Goal: Check status

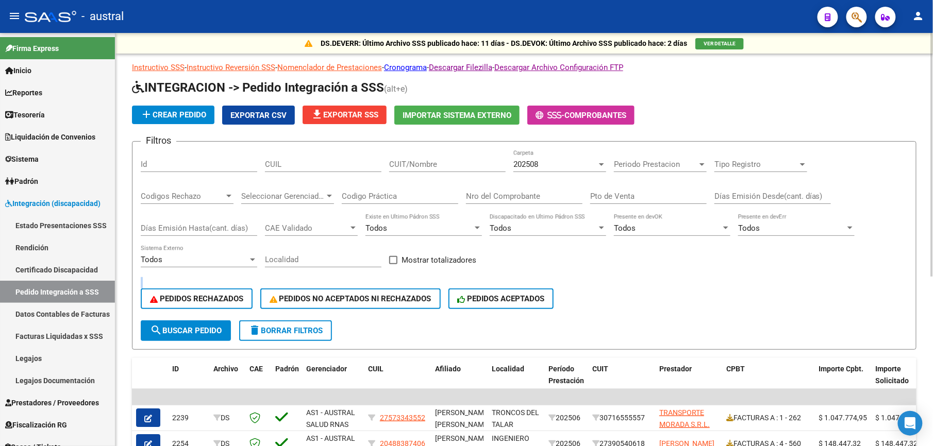
drag, startPoint x: 0, startPoint y: 0, endPoint x: 284, endPoint y: 334, distance: 438.7
click at [284, 334] on span "delete Borrar Filtros" at bounding box center [285, 330] width 74 height 9
click at [220, 295] on span "PEDIDOS RECHAZADOS" at bounding box center [196, 298] width 93 height 9
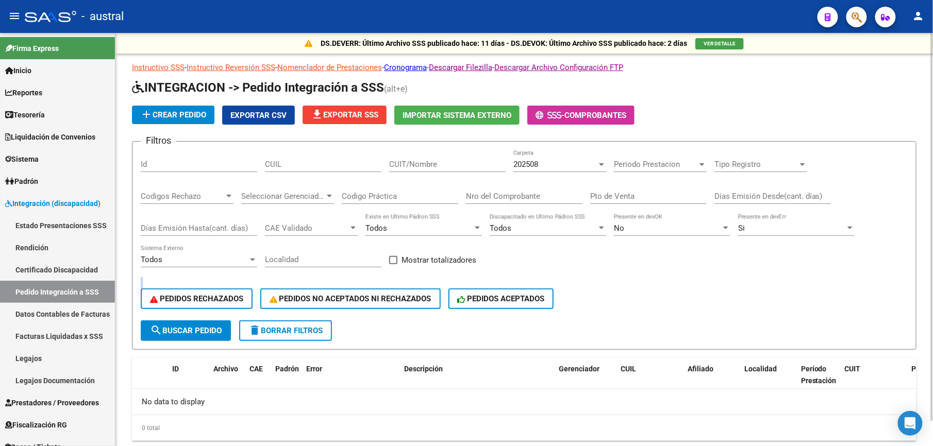
click at [308, 334] on span "delete Borrar Filtros" at bounding box center [285, 330] width 74 height 9
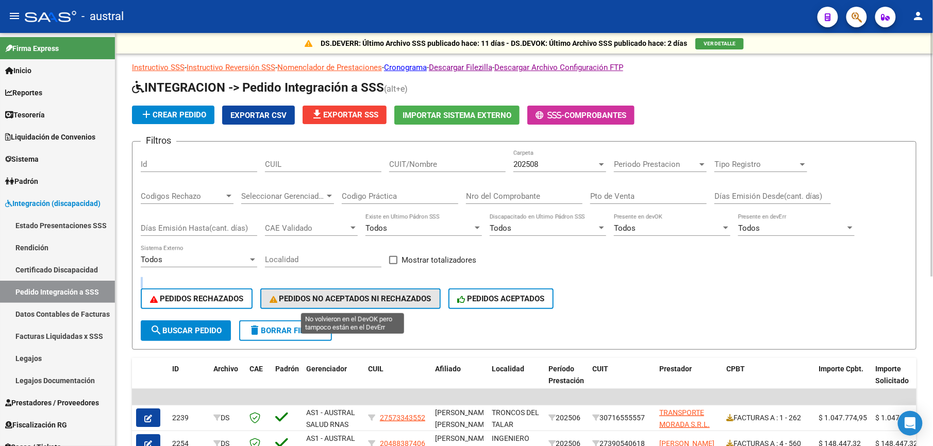
click at [341, 299] on span "PEDIDOS NO ACEPTADOS NI RECHAZADOS" at bounding box center [351, 298] width 162 height 9
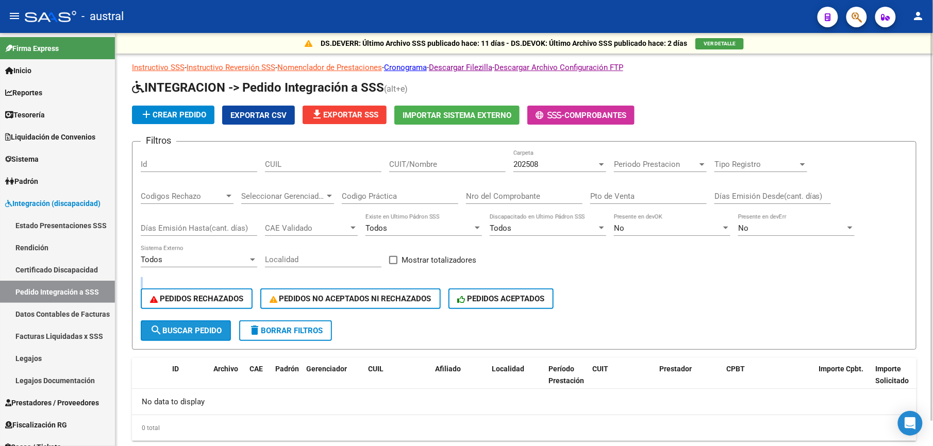
click at [193, 336] on button "search Buscar Pedido" at bounding box center [186, 331] width 90 height 21
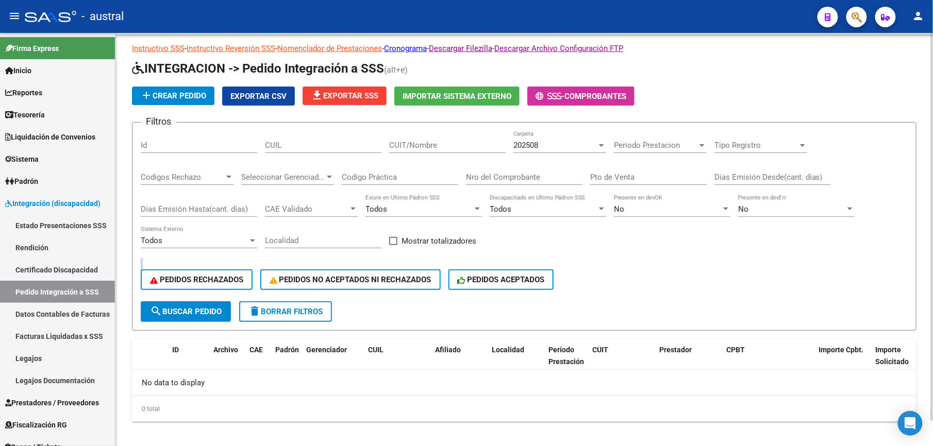
scroll to position [27, 0]
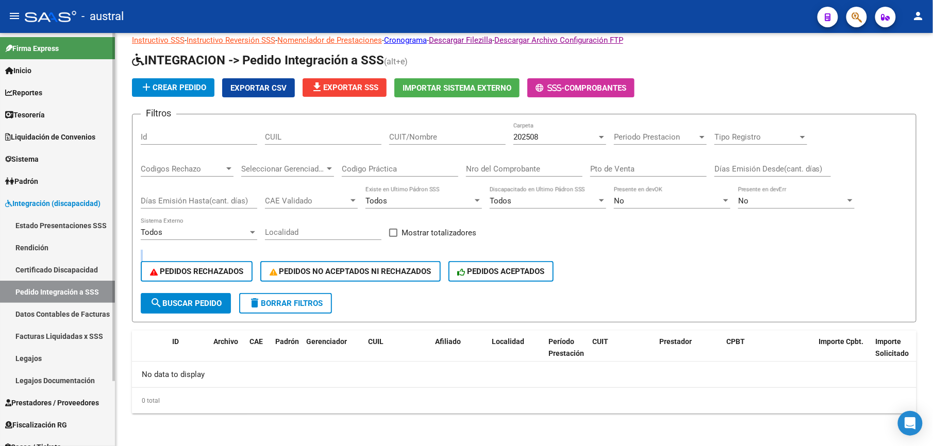
click at [38, 297] on link "Pedido Integración a SSS" at bounding box center [57, 292] width 115 height 22
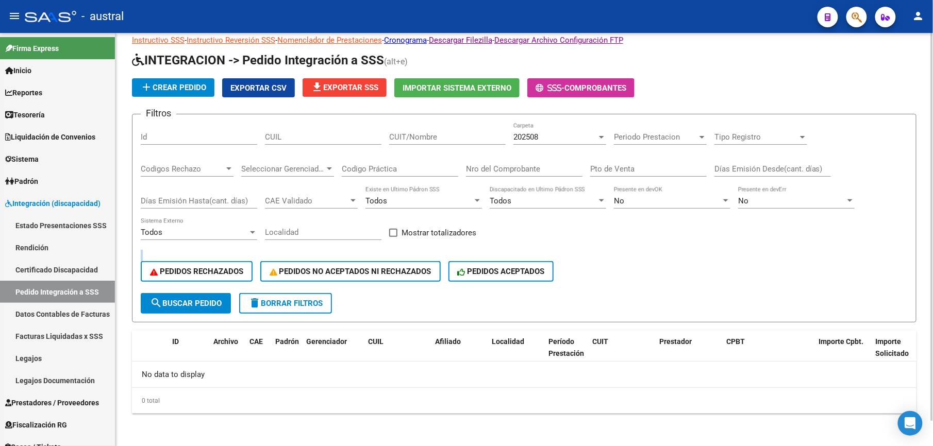
click at [279, 299] on span "delete Borrar Filtros" at bounding box center [285, 303] width 74 height 9
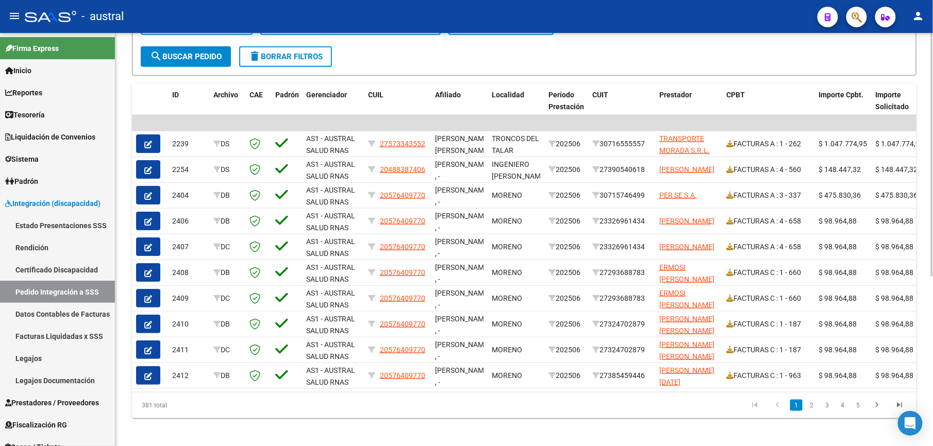
scroll to position [289, 0]
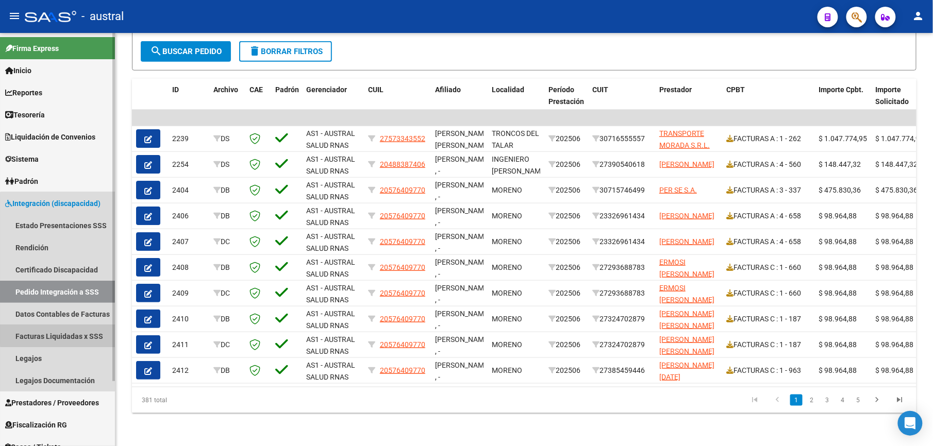
click at [64, 327] on link "Facturas Liquidadas x SSS" at bounding box center [57, 336] width 115 height 22
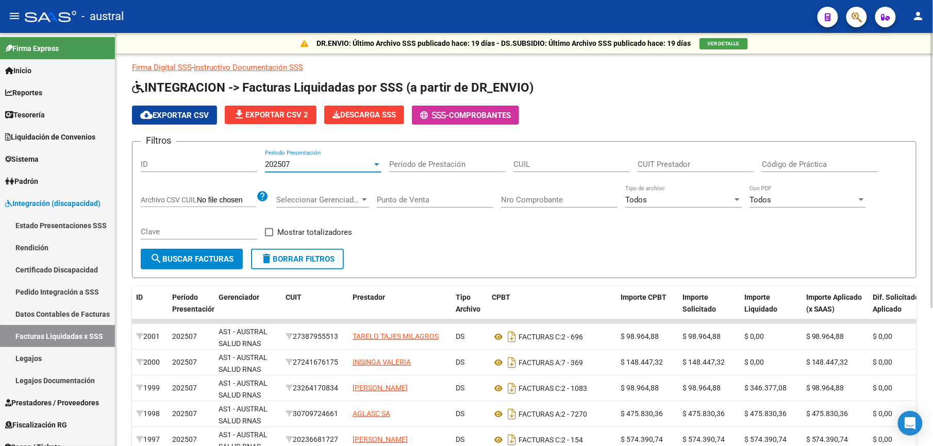
click at [285, 165] on span "202507" at bounding box center [277, 164] width 25 height 9
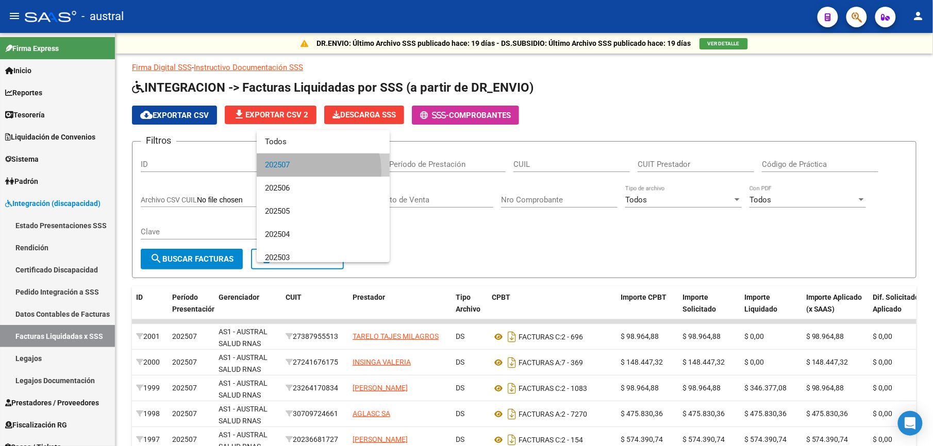
click at [308, 171] on span "202507" at bounding box center [323, 165] width 116 height 23
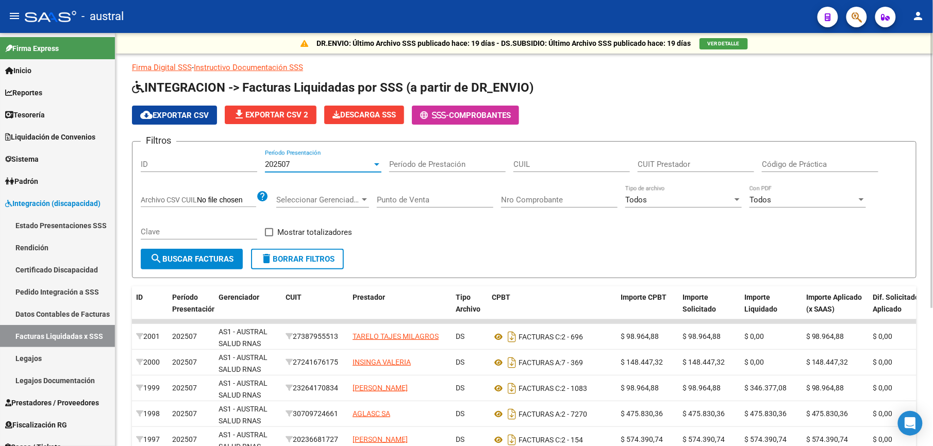
click at [229, 261] on span "search Buscar Facturas" at bounding box center [191, 259] width 83 height 9
click at [275, 260] on span "delete Borrar Filtros" at bounding box center [297, 259] width 74 height 9
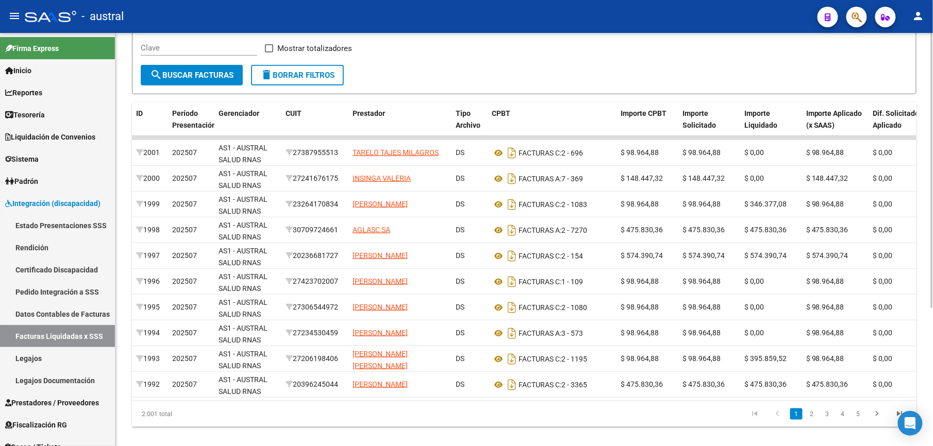
scroll to position [206, 0]
